Goal: Go to known website: Access a specific website the user already knows

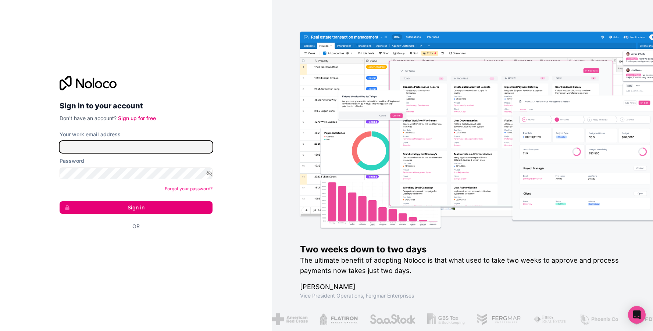
type input "[EMAIL_ADDRESS][DOMAIN_NAME]"
click at [139, 206] on button "Sign in" at bounding box center [136, 208] width 153 height 13
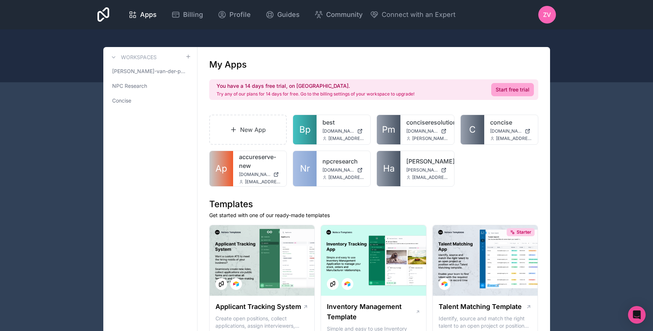
click at [298, 175] on link "Nr" at bounding box center [305, 168] width 24 height 35
